Goal: Task Accomplishment & Management: Manage account settings

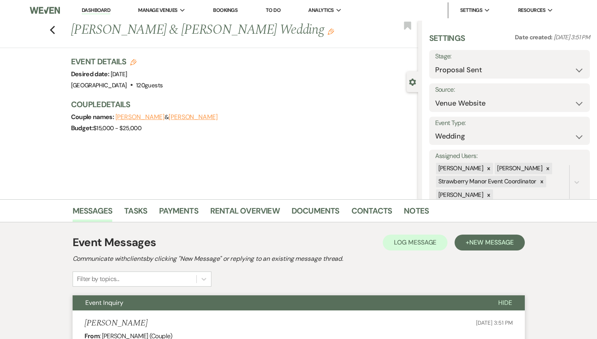
select select "6"
select select "5"
click at [98, 9] on link "Dashboard" at bounding box center [96, 11] width 29 height 8
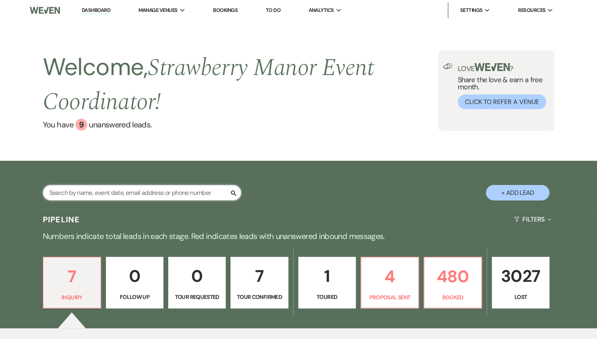
click at [89, 194] on input "text" at bounding box center [142, 192] width 198 height 15
type input "[PERSON_NAME]"
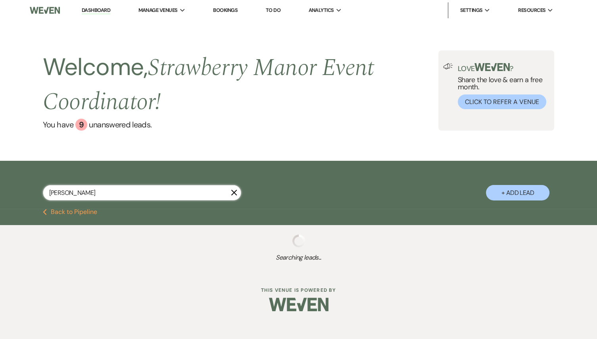
select select "8"
select select "5"
select select "8"
select select "5"
select select "8"
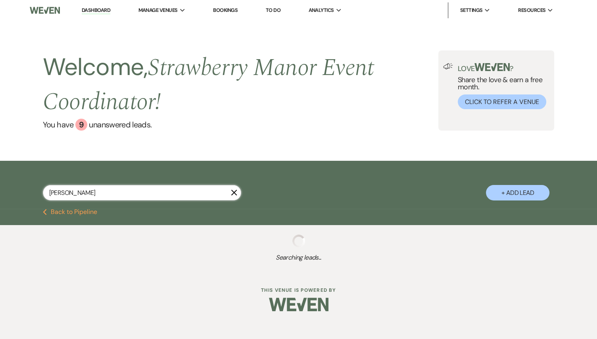
select select "5"
select select "8"
select select "5"
select select "8"
select select "5"
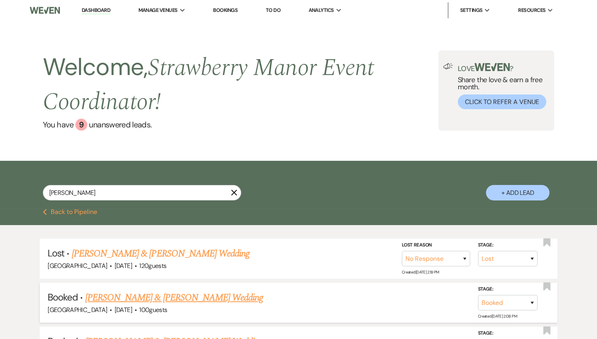
click at [233, 301] on link "[PERSON_NAME] & [PERSON_NAME] Wedding" at bounding box center [174, 297] width 178 height 14
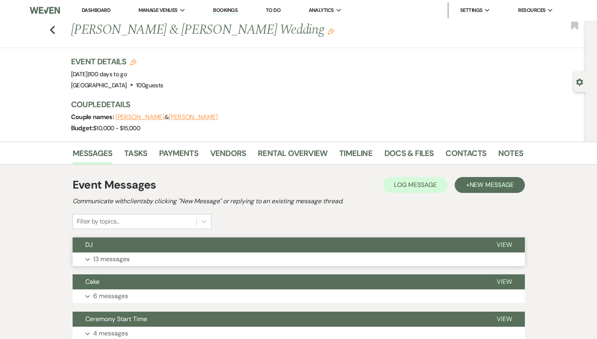
click at [157, 257] on button "Expand 13 messages" at bounding box center [299, 258] width 452 height 13
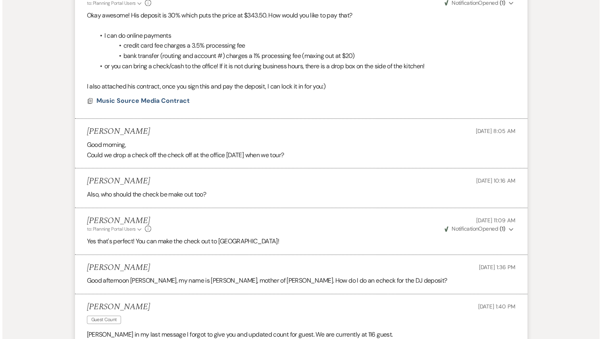
scroll to position [730, 0]
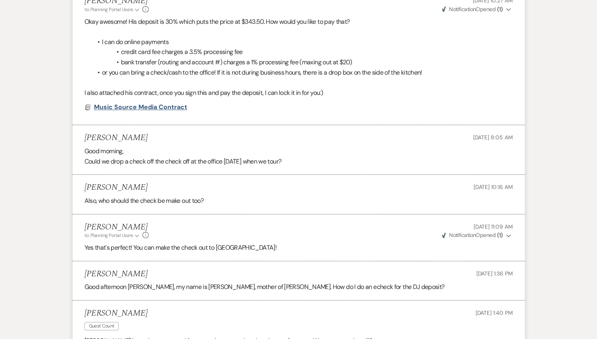
click at [159, 103] on span "Music Source Media Contract" at bounding box center [140, 107] width 93 height 8
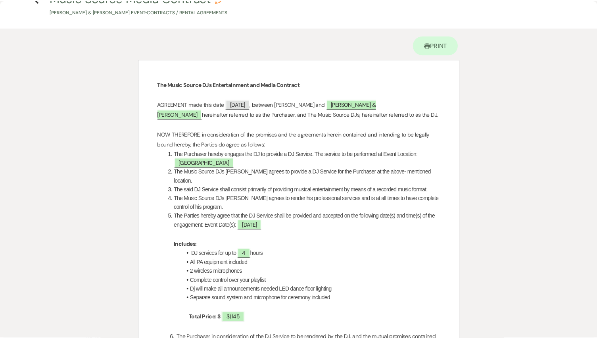
scroll to position [0, 0]
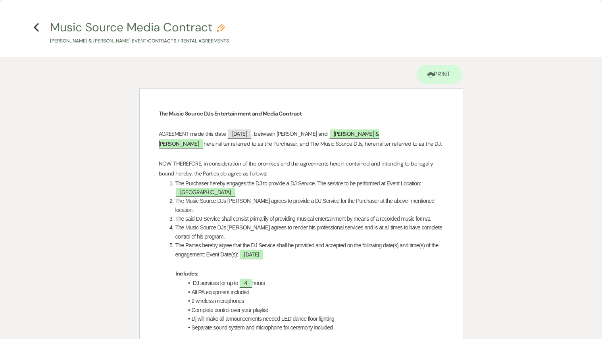
click at [38, 25] on icon "Previous" at bounding box center [36, 28] width 6 height 10
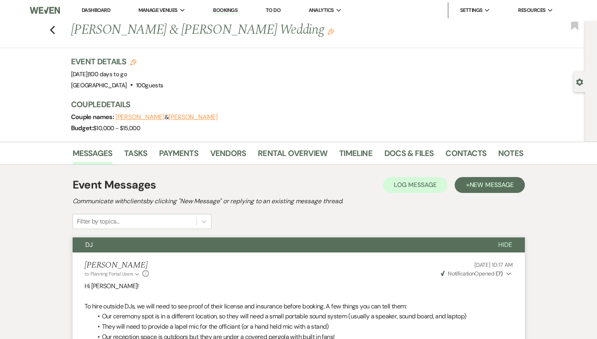
drag, startPoint x: 75, startPoint y: 30, endPoint x: 325, endPoint y: 23, distance: 250.7
click at [325, 23] on h1 "[PERSON_NAME] & [PERSON_NAME] Wedding Edit" at bounding box center [248, 30] width 355 height 19
drag, startPoint x: 325, startPoint y: 23, endPoint x: 313, endPoint y: 29, distance: 14.0
copy h1 "[PERSON_NAME] & [PERSON_NAME] Wedding"
drag, startPoint x: 74, startPoint y: 71, endPoint x: 150, endPoint y: 69, distance: 75.8
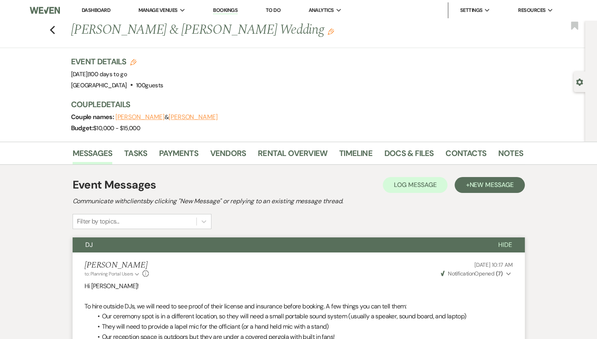
click at [150, 69] on div "Event Date: [DATE] | 100 days to go" at bounding box center [117, 74] width 92 height 11
copy span "[DATE]"
click at [457, 151] on link "Contacts" at bounding box center [465, 155] width 41 height 17
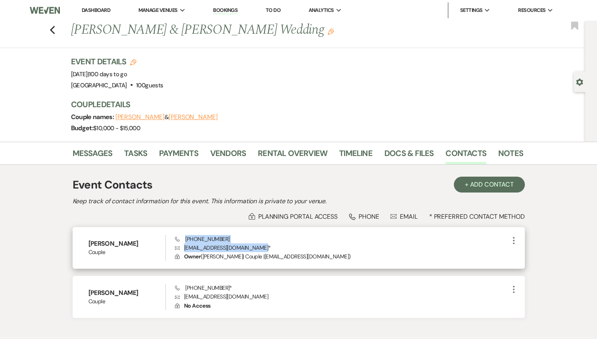
drag, startPoint x: 185, startPoint y: 238, endPoint x: 255, endPoint y: 249, distance: 71.1
click at [255, 249] on div "Phone [PHONE_NUMBER] Envelope [EMAIL_ADDRESS][DOMAIN_NAME] * Lock Owner ( [PERS…" at bounding box center [341, 248] width 333 height 26
drag, startPoint x: 255, startPoint y: 249, endPoint x: 224, endPoint y: 247, distance: 31.8
copy div "[PHONE_NUMBER] Envelope [EMAIL_ADDRESS][DOMAIN_NAME]"
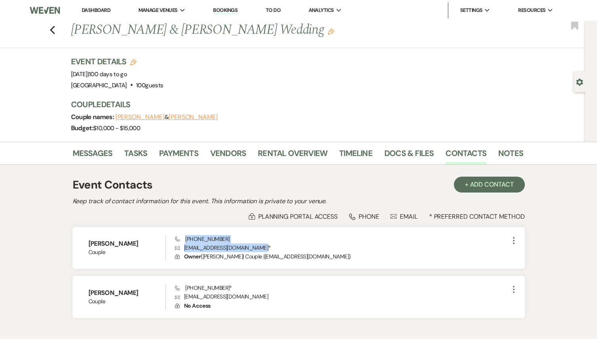
click at [93, 13] on link "Dashboard" at bounding box center [96, 10] width 29 height 7
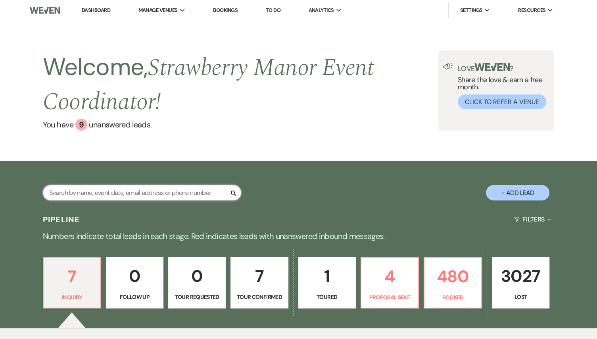
click at [117, 190] on input "text" at bounding box center [142, 192] width 198 height 15
type input "[PERSON_NAME]"
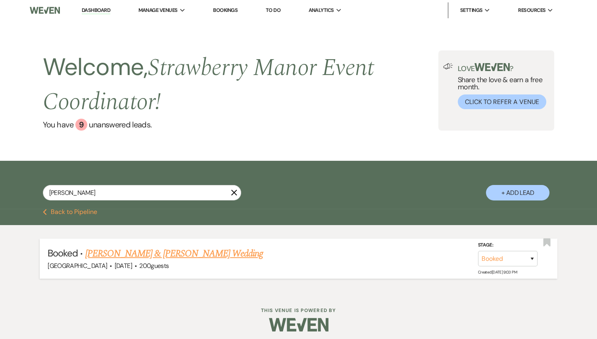
click at [209, 258] on link "[PERSON_NAME] & [PERSON_NAME] Wedding" at bounding box center [174, 253] width 178 height 14
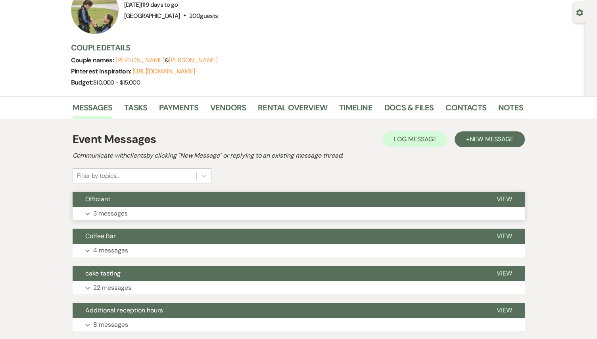
scroll to position [254, 0]
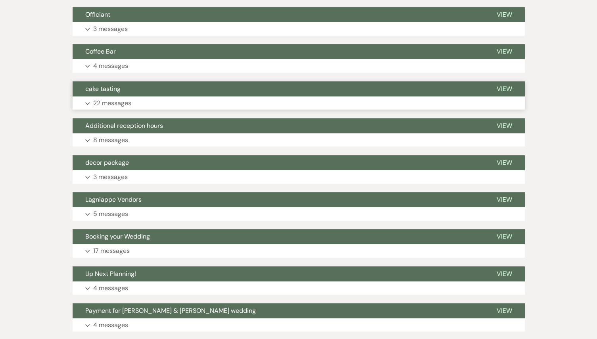
click at [121, 103] on p "22 messages" at bounding box center [112, 103] width 38 height 10
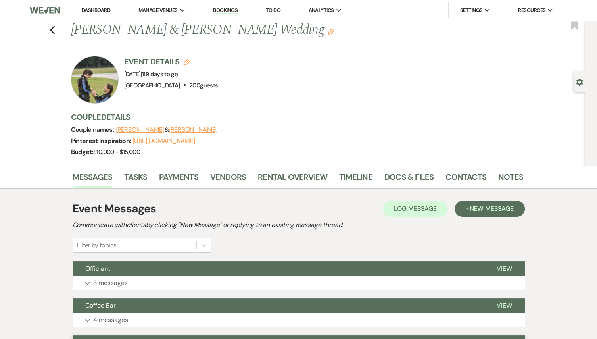
scroll to position [0, 0]
click at [56, 29] on icon "Previous" at bounding box center [53, 30] width 6 height 10
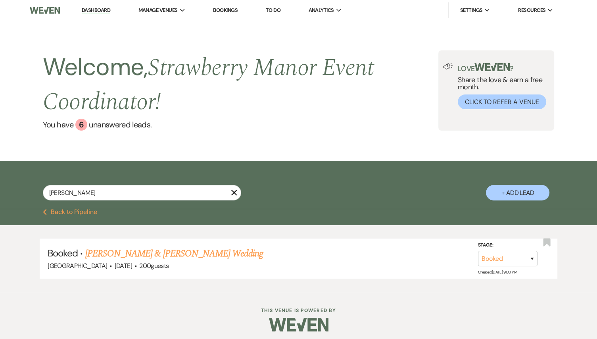
click at [232, 190] on button "X" at bounding box center [234, 192] width 6 height 7
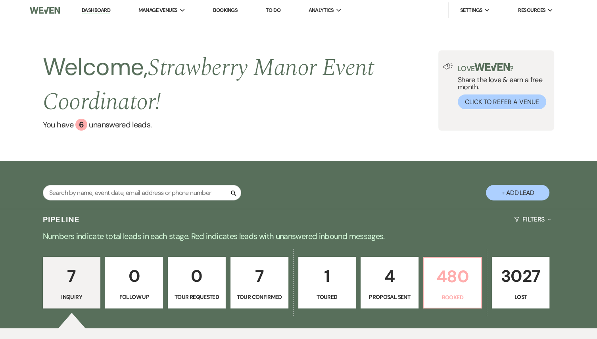
click at [444, 293] on link "480 Booked" at bounding box center [452, 283] width 59 height 52
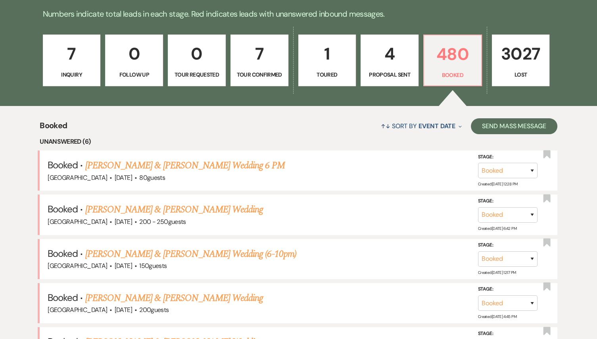
scroll to position [159, 0]
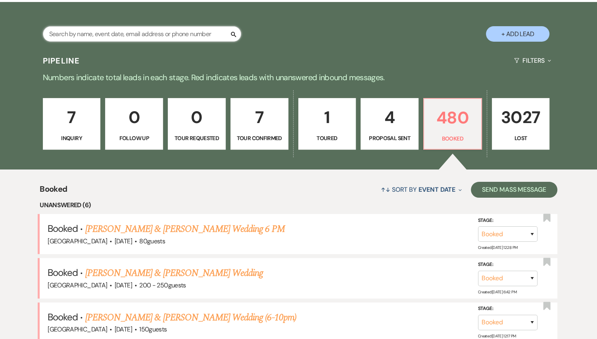
click at [147, 35] on input "text" at bounding box center [142, 33] width 198 height 15
type input "j"
type input "[PERSON_NAME]"
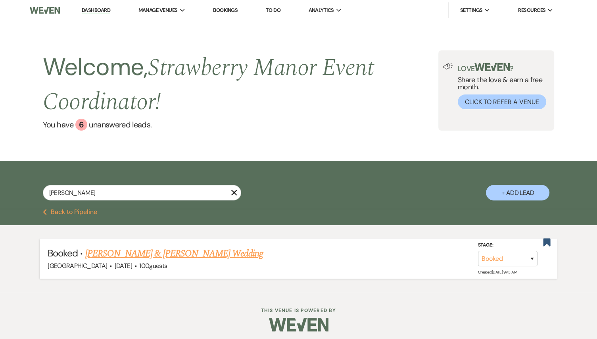
click at [96, 254] on link "[PERSON_NAME] & [PERSON_NAME] Wedding" at bounding box center [174, 253] width 178 height 14
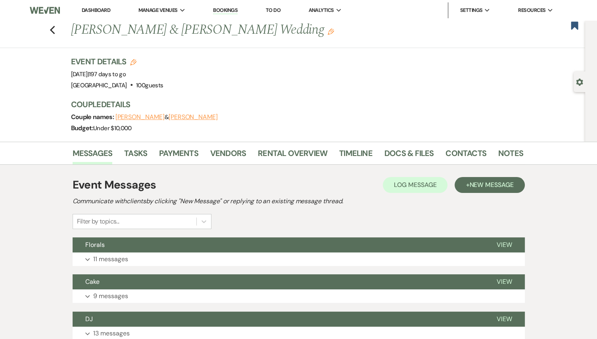
click at [96, 254] on p "11 messages" at bounding box center [110, 259] width 35 height 10
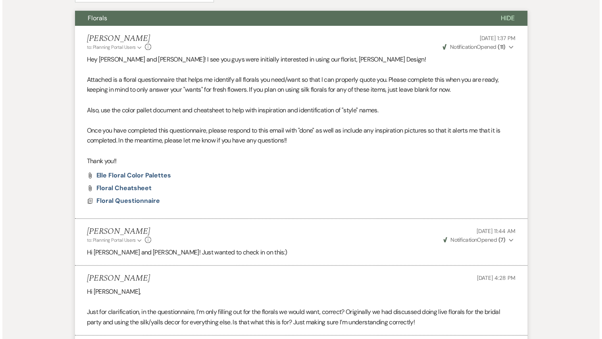
scroll to position [286, 0]
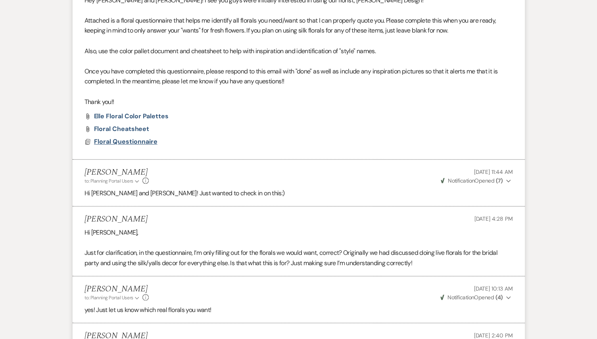
click at [140, 140] on span "Floral Questionnaire" at bounding box center [125, 141] width 63 height 8
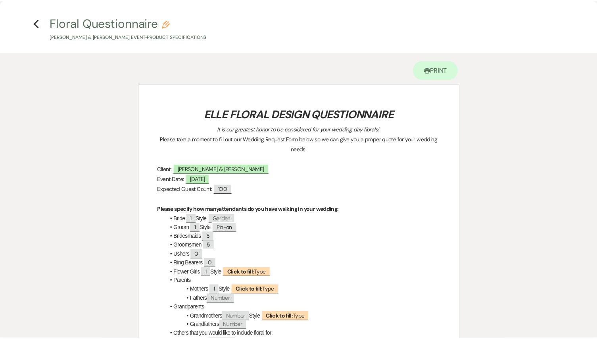
scroll to position [0, 0]
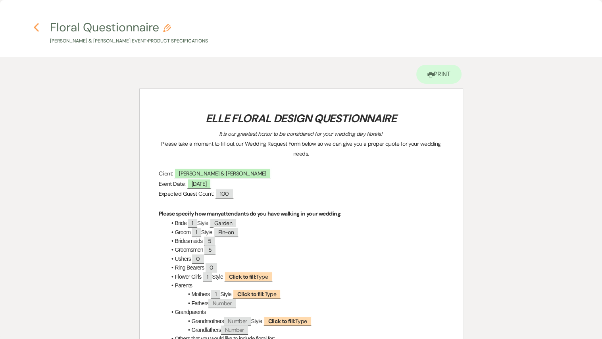
click at [34, 27] on use "button" at bounding box center [36, 27] width 5 height 9
